Goal: Navigation & Orientation: Go to known website

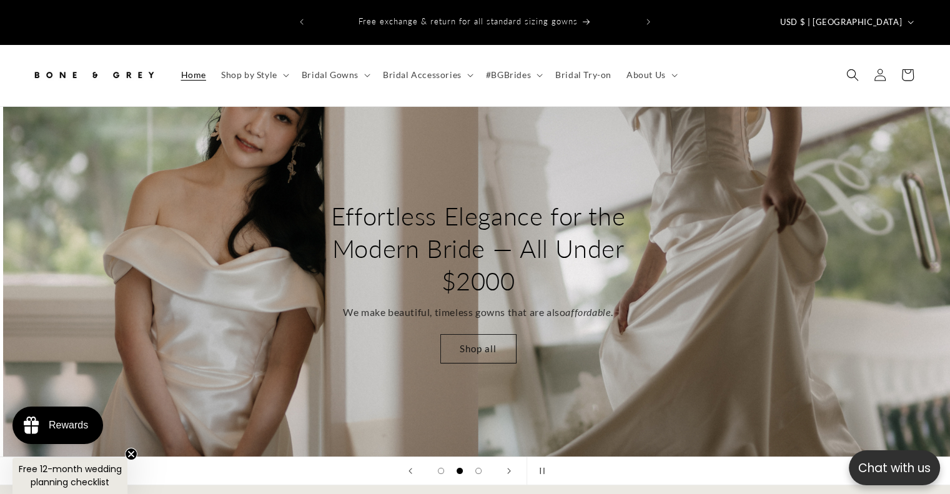
scroll to position [0, 949]
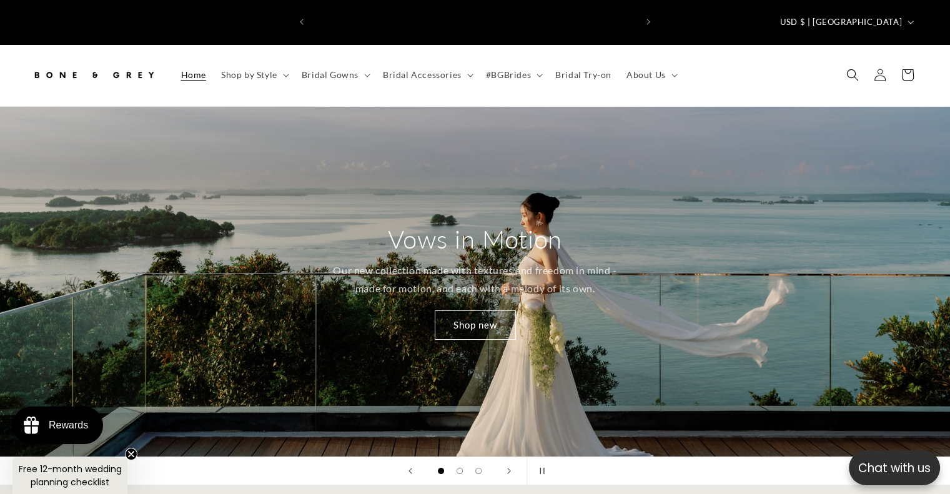
scroll to position [0, 324]
